Goal: Navigation & Orientation: Find specific page/section

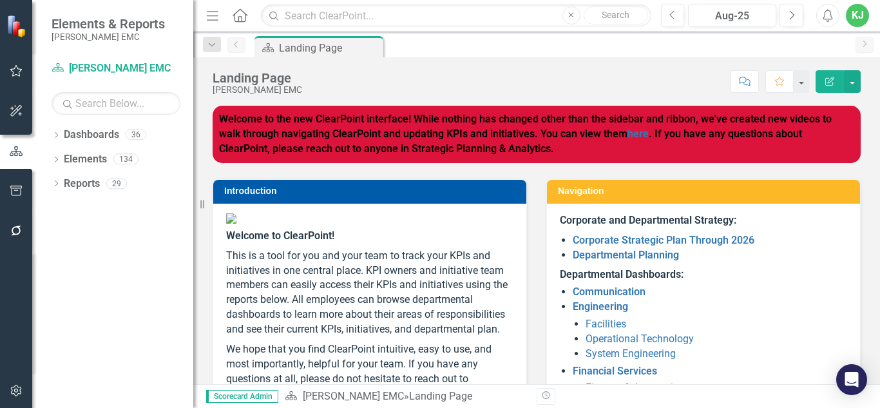
click at [818, 335] on li "Operational Technology" at bounding box center [717, 339] width 262 height 15
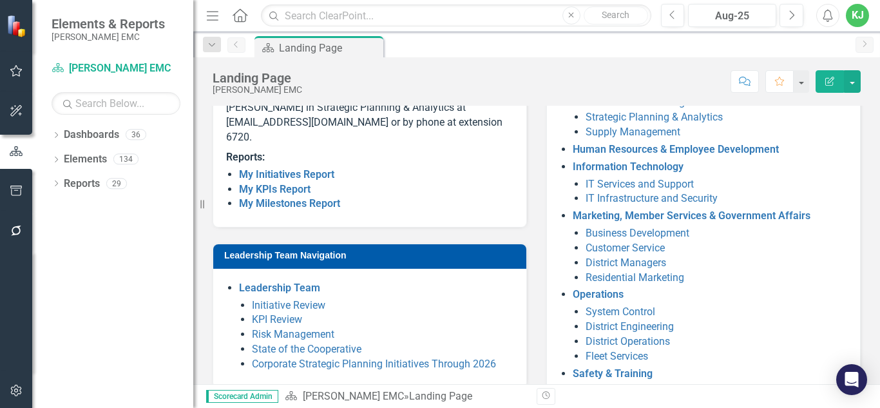
scroll to position [309, 0]
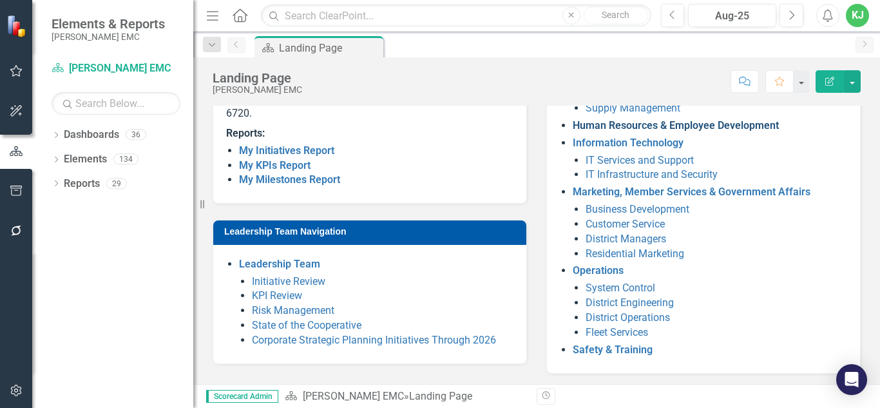
click at [659, 124] on link "Human Resources & Employee Development" at bounding box center [676, 125] width 206 height 12
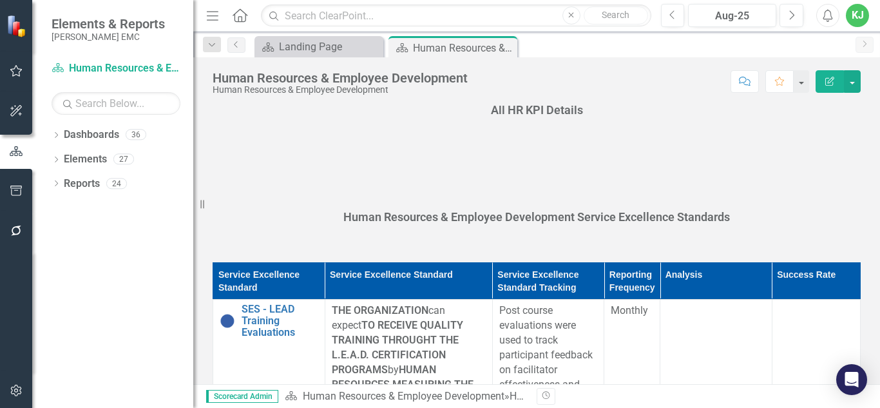
scroll to position [731, 0]
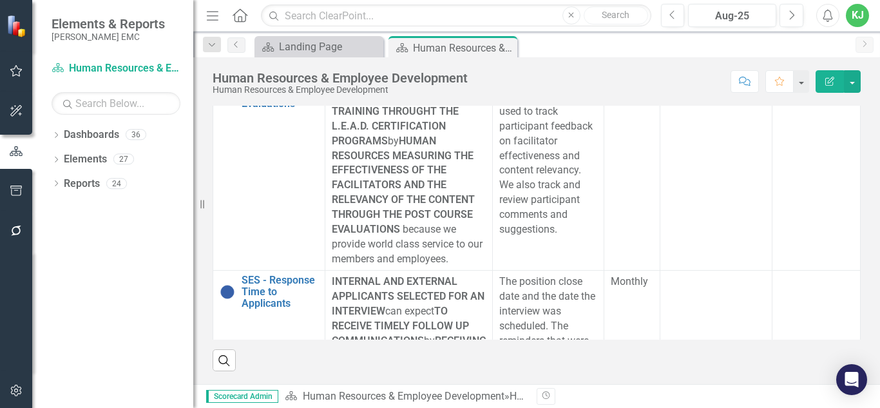
click at [871, 70] on div "Human Resources & Employee Development Human Resources & Employee Development S…" at bounding box center [536, 76] width 687 height 39
drag, startPoint x: 871, startPoint y: 70, endPoint x: 878, endPoint y: 73, distance: 6.9
click at [878, 73] on div "Human Resources & Employee Development Human Resources & Employee Development S…" at bounding box center [536, 76] width 687 height 39
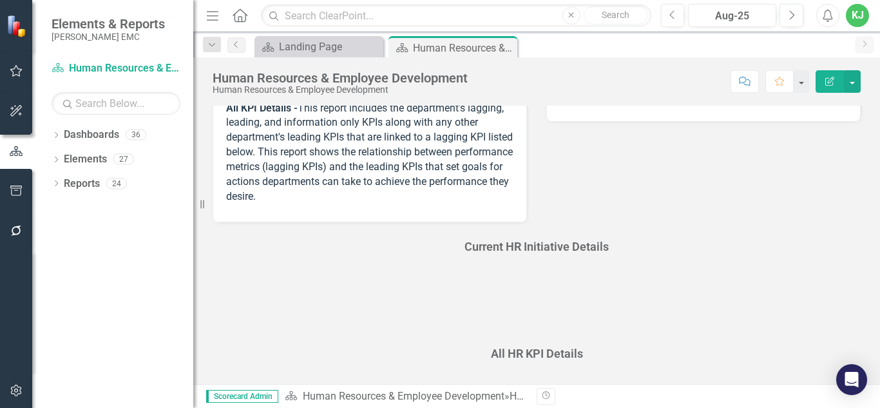
scroll to position [0, 0]
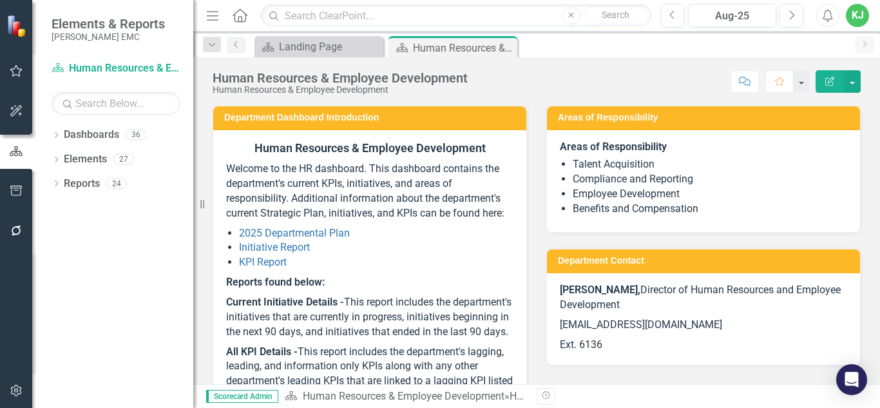
click at [875, 86] on div "Human Resources & Employee Development Human Resources & Employee Development S…" at bounding box center [536, 76] width 687 height 39
click at [273, 247] on link "Initiative Report" at bounding box center [274, 247] width 71 height 12
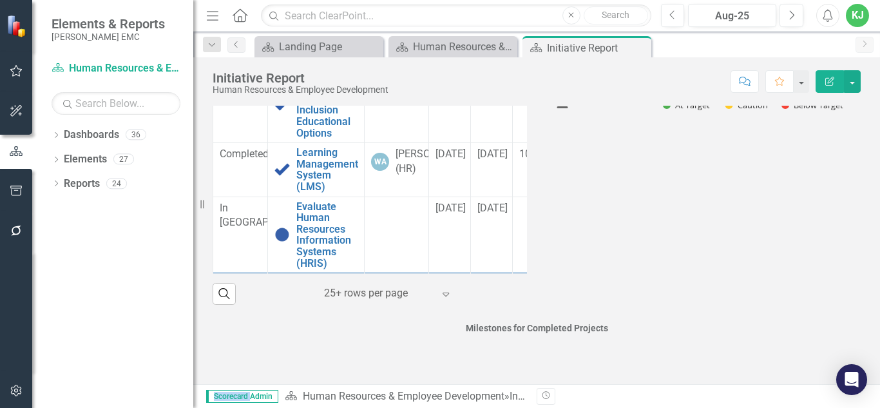
scroll to position [178, 0]
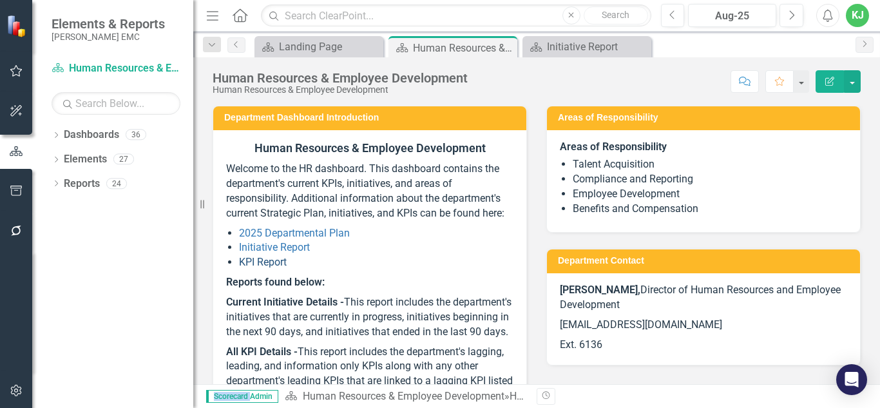
click at [260, 260] on link "KPI Report" at bounding box center [263, 262] width 48 height 12
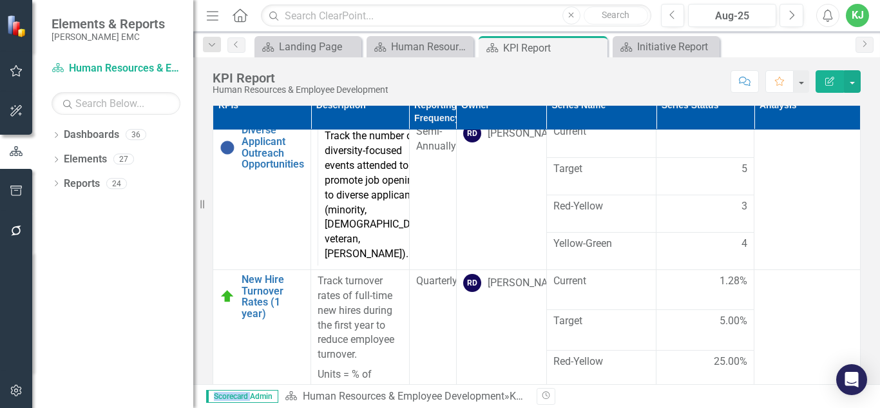
scroll to position [677, 0]
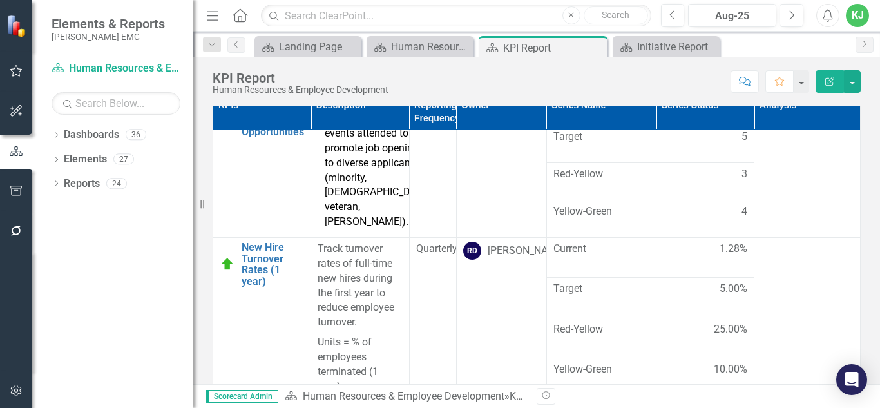
click at [879, 386] on div "Scorecard Admin Dashboard Human Resources & Employee Development » KPI Report R…" at bounding box center [536, 396] width 687 height 24
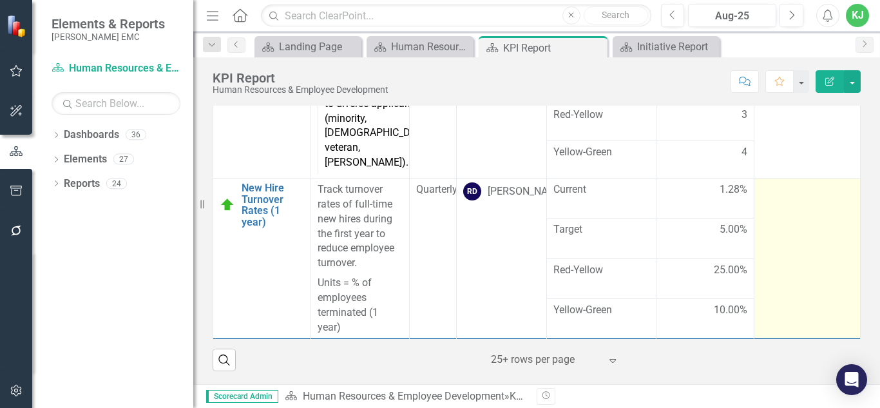
scroll to position [143, 0]
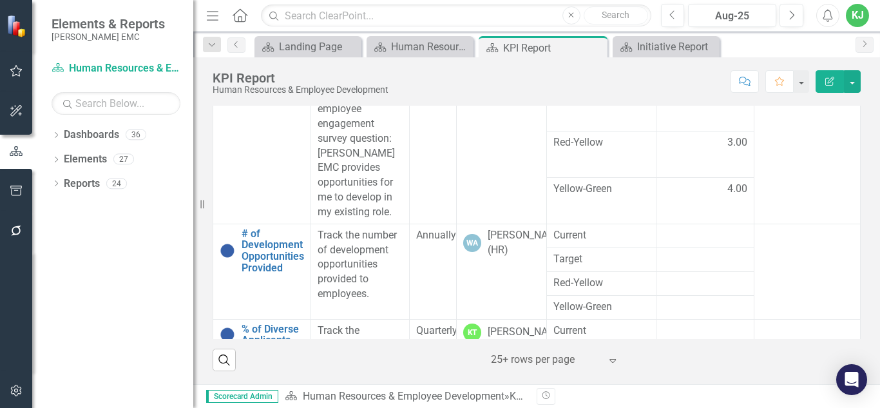
click at [852, 14] on div "KJ" at bounding box center [857, 15] width 23 height 23
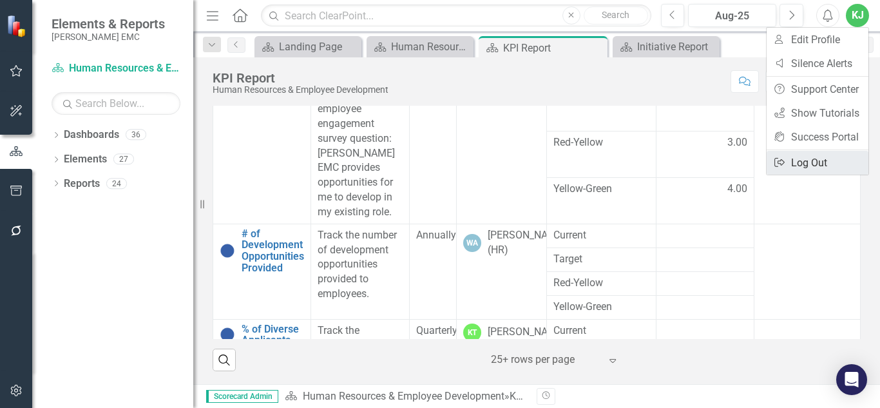
click at [803, 160] on link "Logout Log Out" at bounding box center [818, 163] width 102 height 24
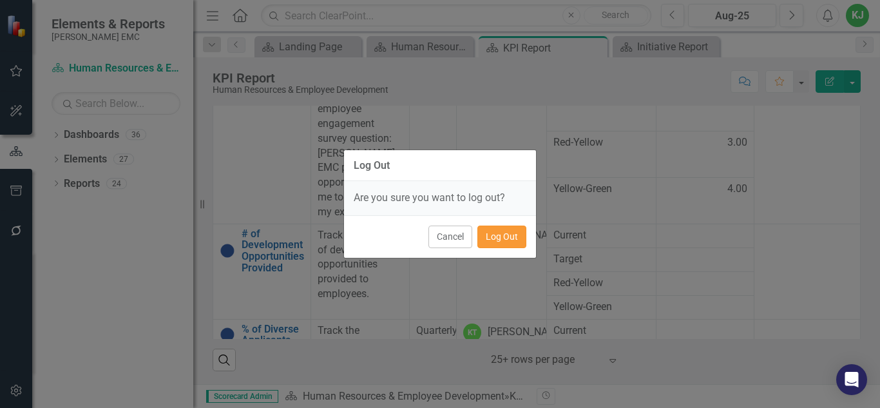
click at [495, 244] on button "Log Out" at bounding box center [501, 236] width 49 height 23
